Goal: Transaction & Acquisition: Download file/media

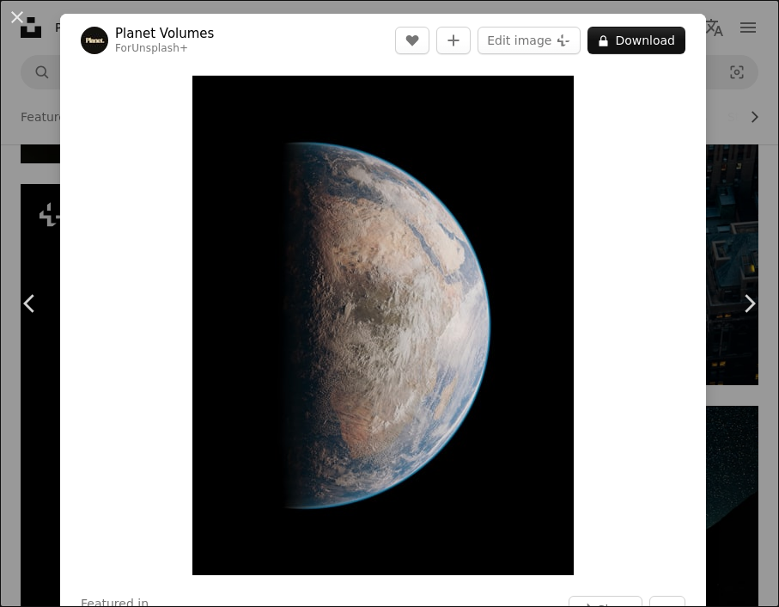
scroll to position [192, 0]
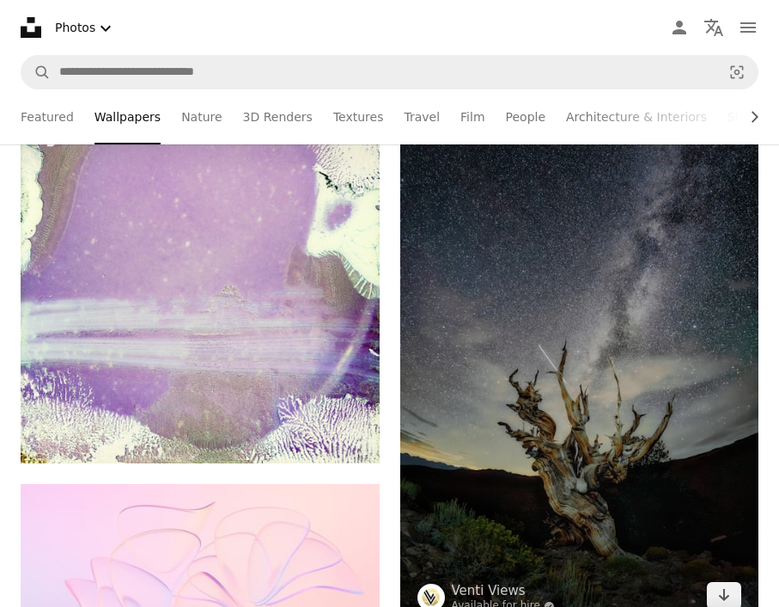
scroll to position [27183, 0]
click at [577, 331] on img at bounding box center [579, 357] width 359 height 538
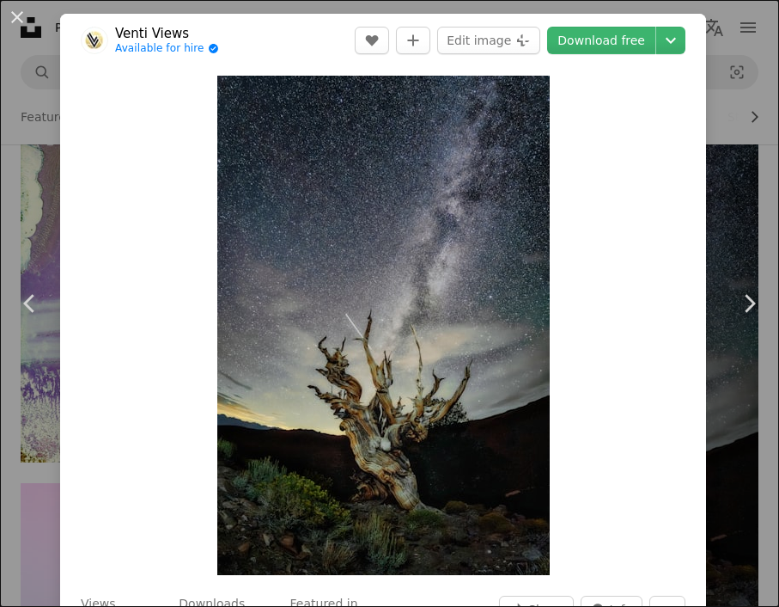
click at [700, 45] on header "Venti Views Available for hire A checkmark inside of a circle A heart A plus si…" at bounding box center [383, 40] width 646 height 53
click at [685, 45] on icon "Chevron down" at bounding box center [670, 40] width 27 height 21
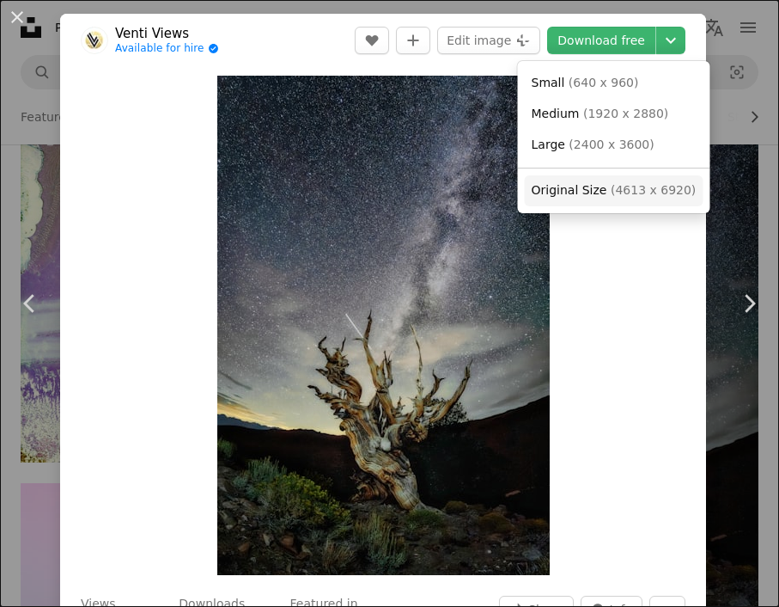
click at [641, 192] on span "( 4613 x 6920 )" at bounding box center [653, 190] width 85 height 14
